Goal: Task Accomplishment & Management: Manage account settings

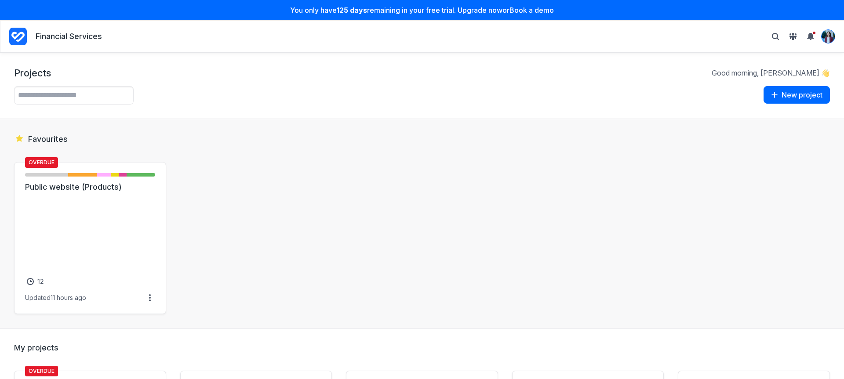
click at [830, 36] on img "View profile menu" at bounding box center [828, 36] width 13 height 13
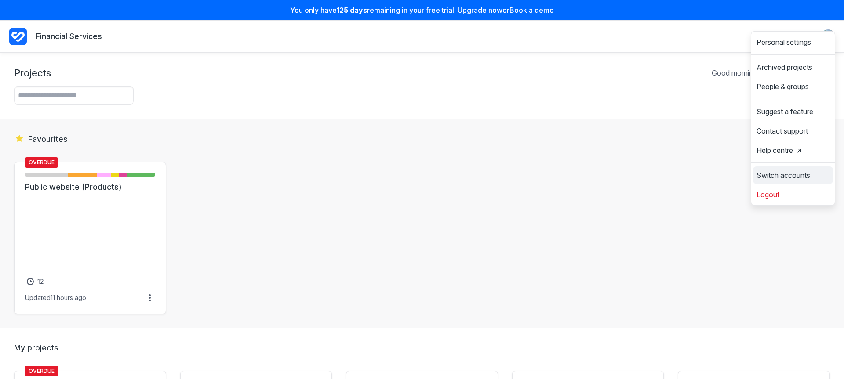
click at [775, 174] on span "Switch accounts" at bounding box center [784, 175] width 54 height 7
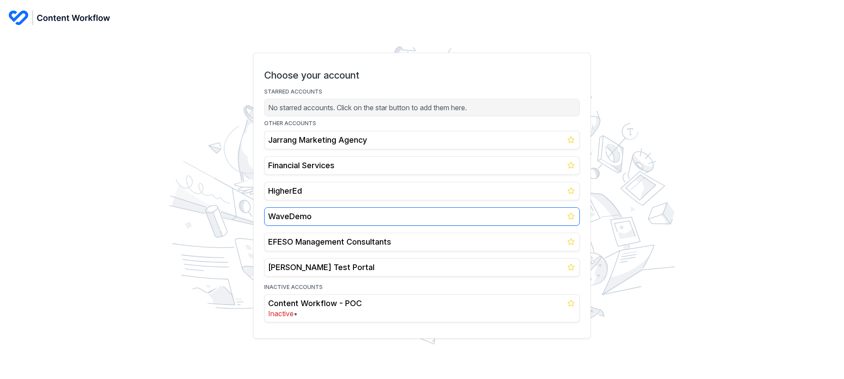
click at [326, 218] on h2 "WaveDemo" at bounding box center [422, 217] width 308 height 11
